Goal: Communication & Community: Answer question/provide support

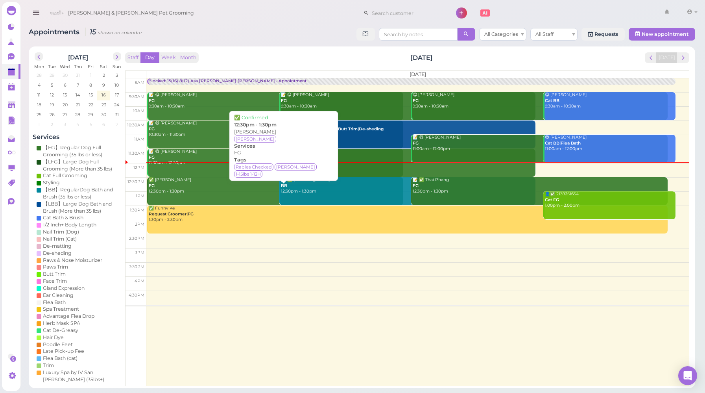
click at [210, 187] on div "✅ [PERSON_NAME] FG 12:30pm - 1:30pm" at bounding box center [275, 185] width 255 height 17
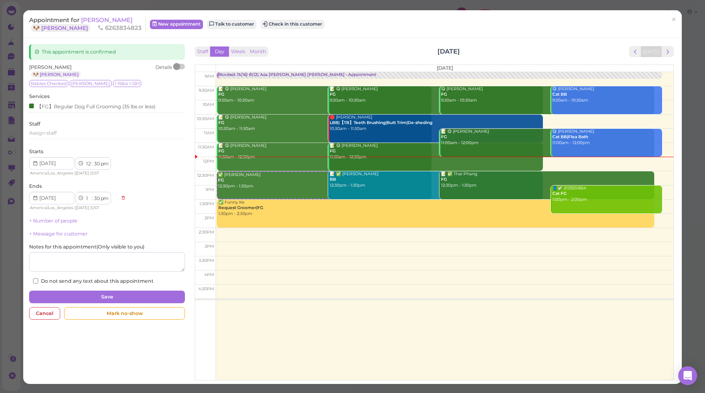
click at [179, 66] on div at bounding box center [176, 66] width 7 height 7
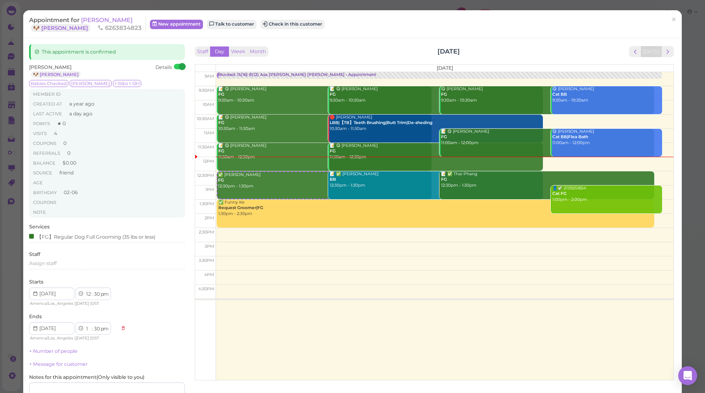
click at [97, 15] on div "Appointment for [PERSON_NAME] 🐶 [PERSON_NAME] 6263834823 New appointment Talk t…" at bounding box center [352, 24] width 659 height 28
click at [98, 18] on span "[PERSON_NAME]" at bounding box center [107, 19] width 52 height 7
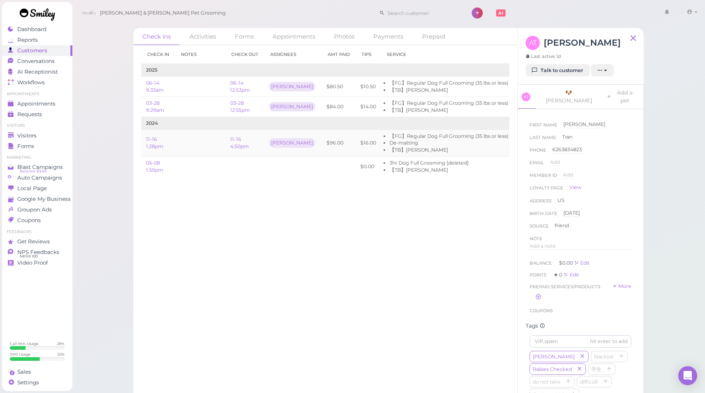
scroll to position [0, 44]
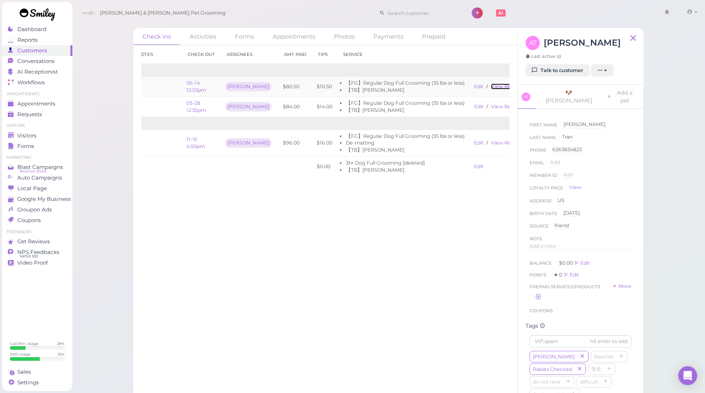
click at [497, 85] on link "View receipt" at bounding box center [507, 86] width 32 height 6
click at [39, 105] on span "Appointments" at bounding box center [36, 103] width 39 height 7
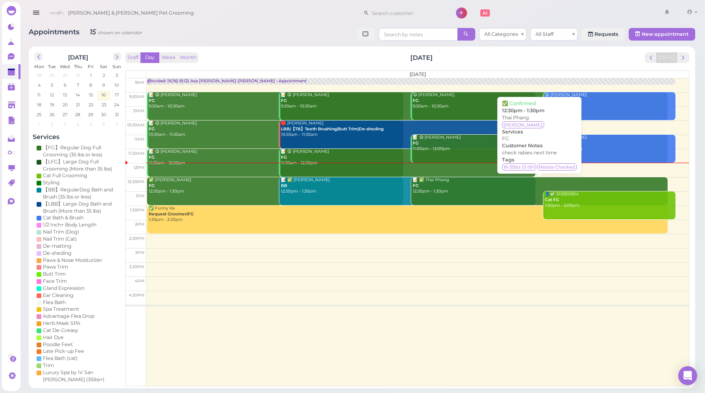
click at [463, 197] on link "📝 ✅ Thai [PERSON_NAME] 12:30pm - 1:30pm" at bounding box center [539, 191] width 256 height 28
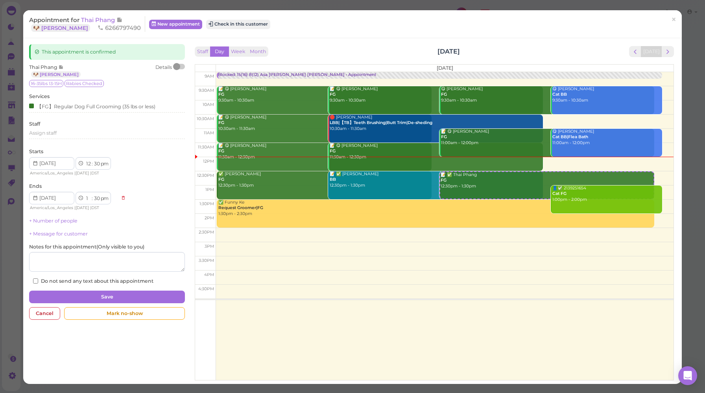
click at [179, 65] on div at bounding box center [176, 66] width 7 height 7
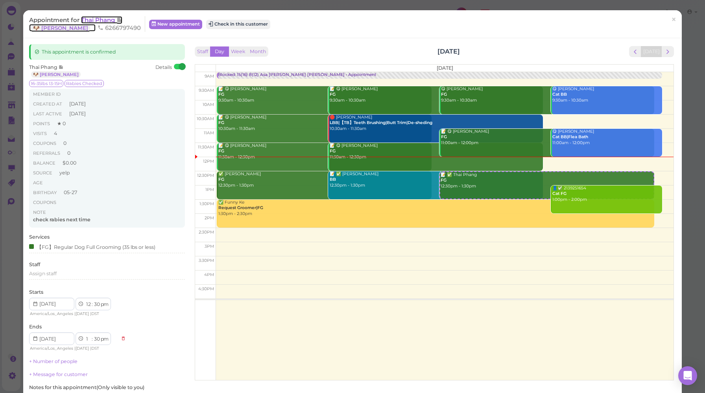
click at [103, 18] on span "Thai Phang" at bounding box center [98, 19] width 35 height 7
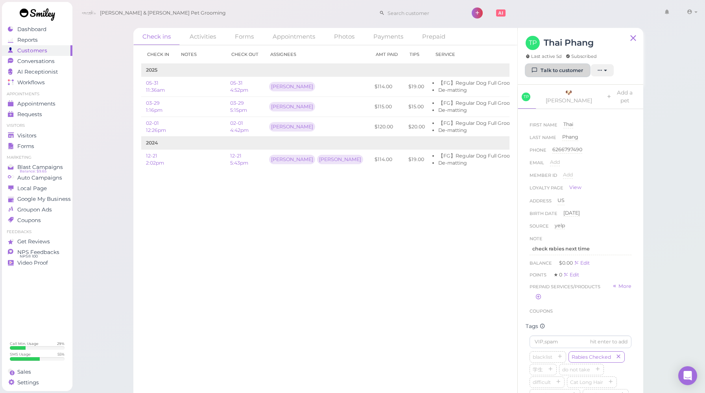
click at [532, 71] on icon at bounding box center [534, 70] width 5 height 6
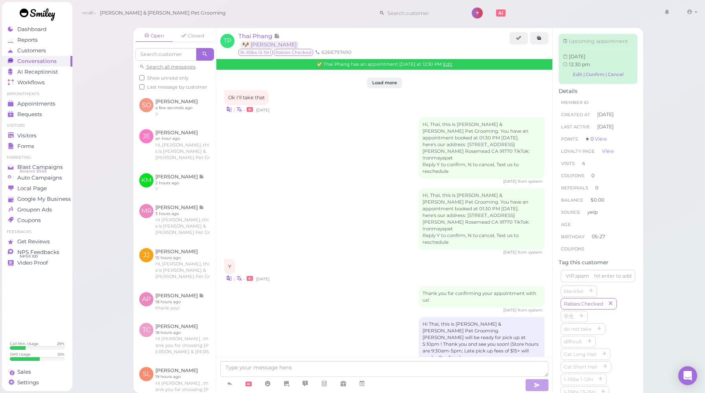
scroll to position [1058, 0]
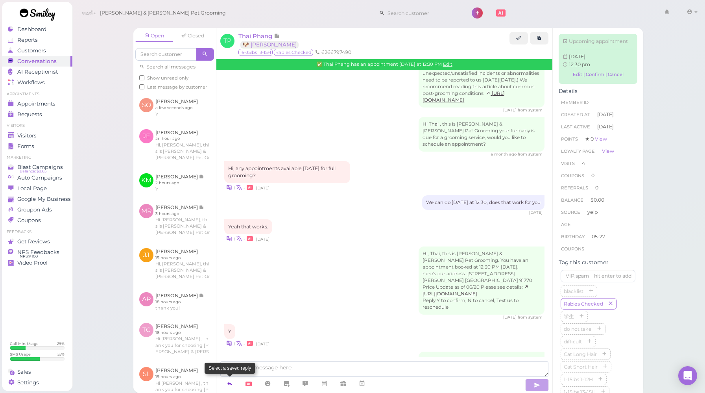
click at [227, 383] on icon at bounding box center [230, 383] width 6 height 8
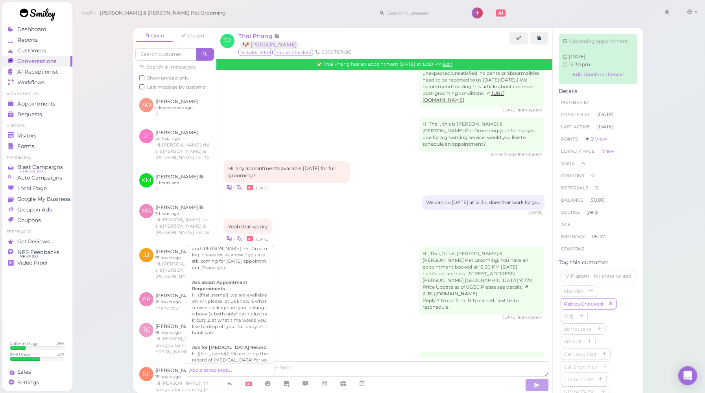
scroll to position [183, 0]
click at [237, 350] on div "Hi,{{first_name}}! Please bring the record of [MEDICAL_DATA] for your fur baby …" at bounding box center [230, 375] width 76 height 51
type textarea "Hi,{{first_name}}! Please bring the record of [MEDICAL_DATA] for your fur baby …"
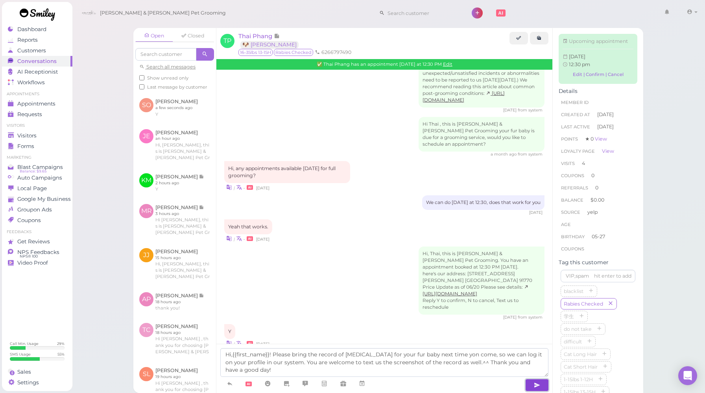
click at [532, 387] on button "button" at bounding box center [537, 384] width 24 height 13
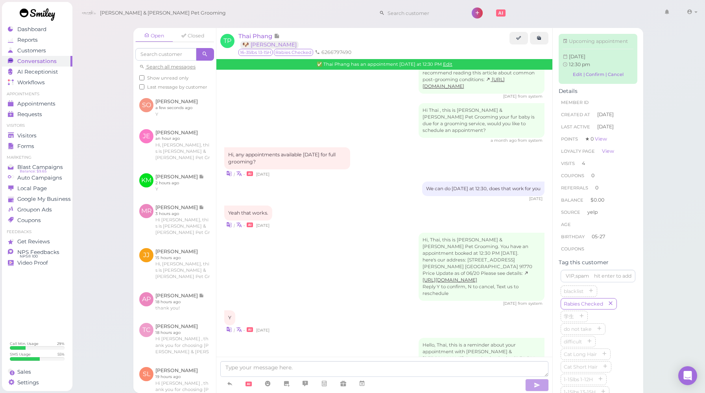
scroll to position [1103, 0]
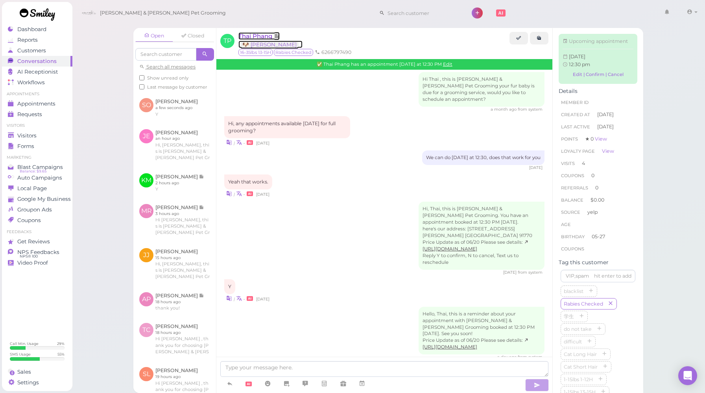
click at [263, 34] on span "Thai Phang" at bounding box center [255, 35] width 35 height 7
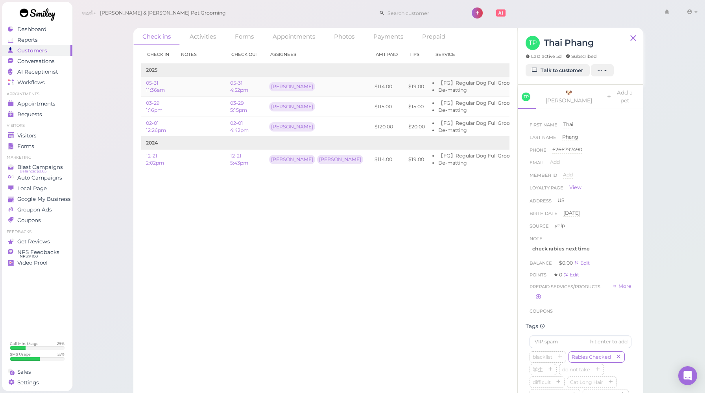
scroll to position [0, 55]
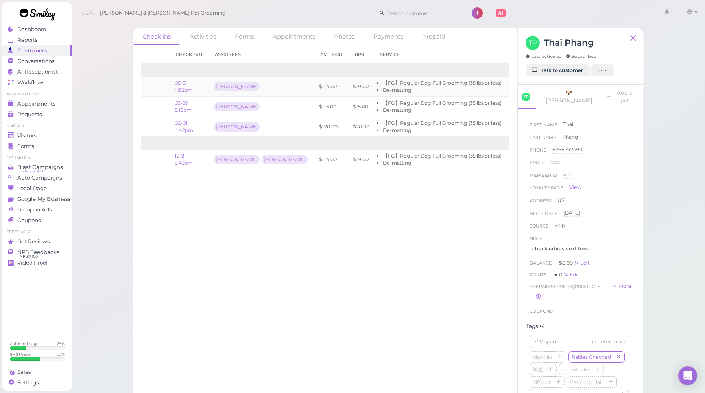
click at [528, 89] on link "View receipt" at bounding box center [544, 86] width 32 height 6
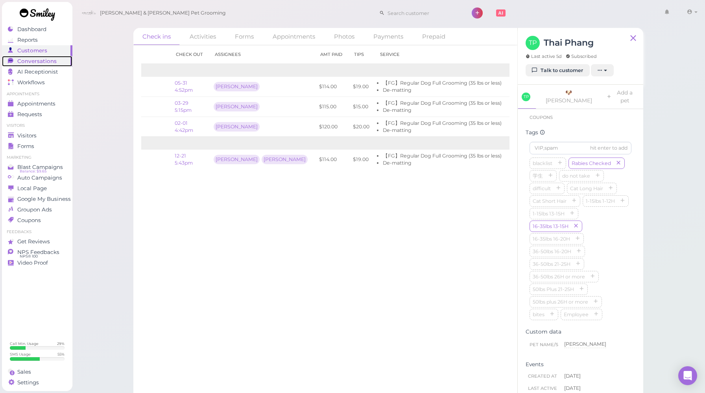
click at [52, 63] on span "Conversations" at bounding box center [36, 61] width 39 height 7
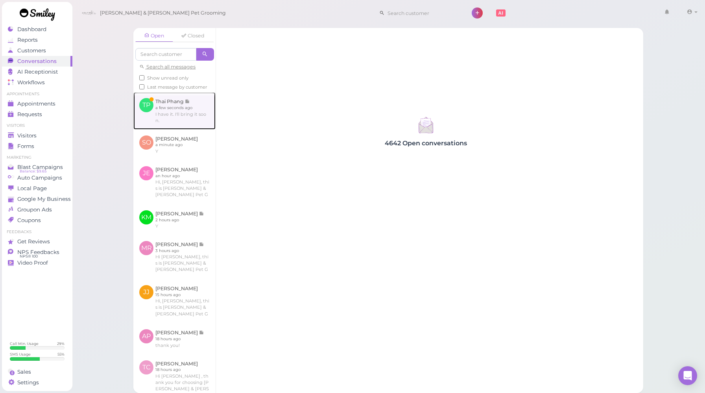
click at [176, 120] on link at bounding box center [174, 110] width 82 height 37
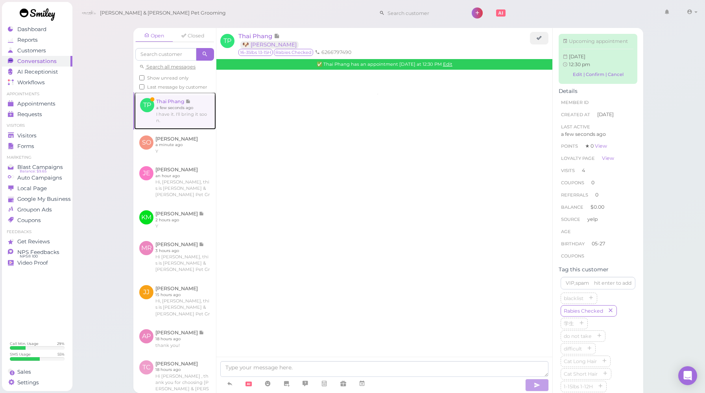
scroll to position [1044, 0]
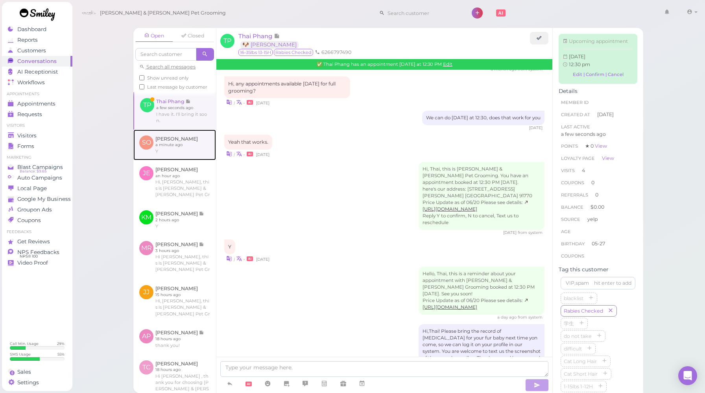
click at [186, 154] on link at bounding box center [174, 144] width 83 height 31
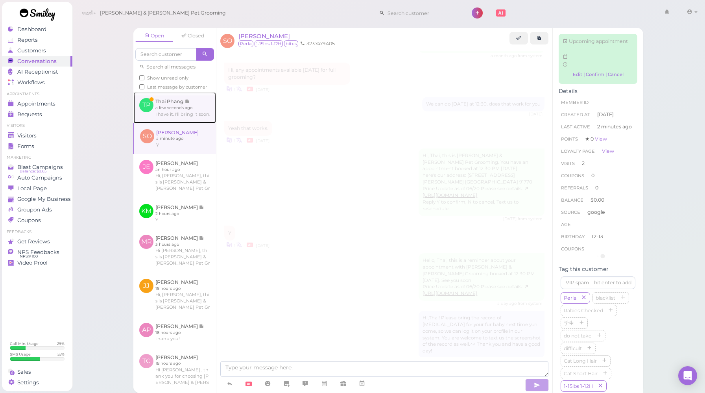
click at [193, 119] on link at bounding box center [174, 107] width 83 height 31
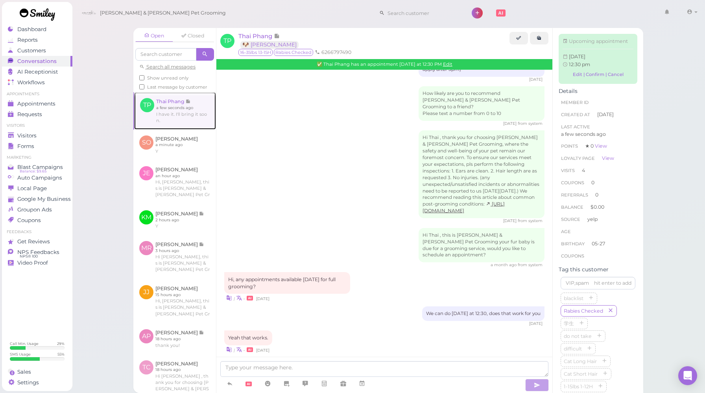
scroll to position [1044, 0]
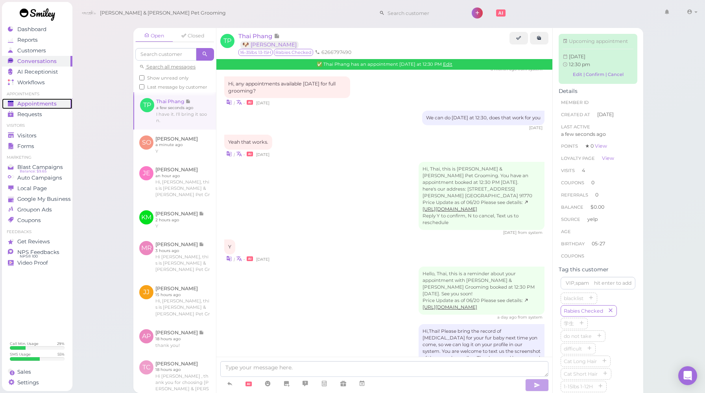
click at [46, 106] on span "Appointments" at bounding box center [36, 103] width 39 height 7
